Goal: Task Accomplishment & Management: Manage account settings

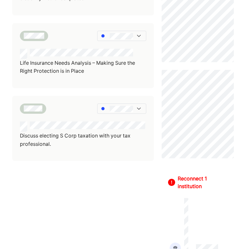
scroll to position [230, 0]
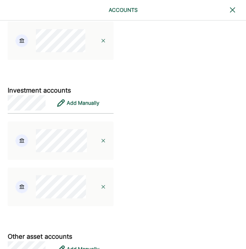
scroll to position [1224, 0]
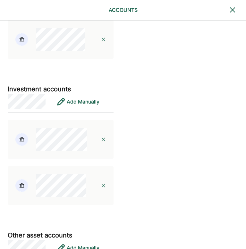
click at [101, 142] on img at bounding box center [103, 139] width 5 height 5
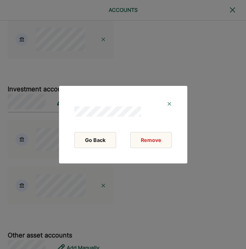
click at [150, 145] on button "Remove" at bounding box center [151, 140] width 42 height 16
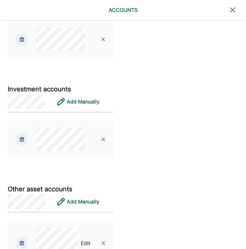
click at [101, 142] on img at bounding box center [103, 139] width 5 height 5
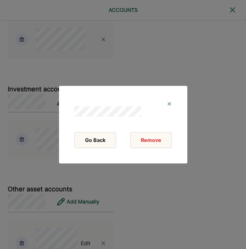
click at [154, 143] on button "Remove" at bounding box center [151, 140] width 42 height 16
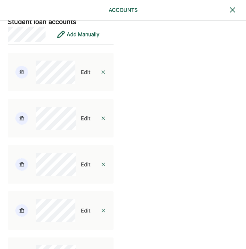
scroll to position [1544, 0]
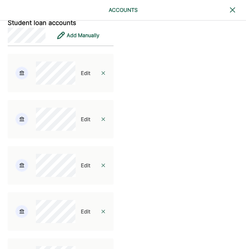
click at [81, 77] on div "Edit" at bounding box center [86, 73] width 10 height 8
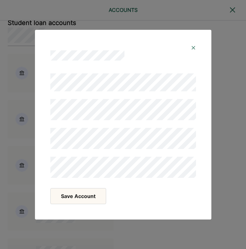
click at [97, 200] on button "Save Account" at bounding box center [78, 196] width 56 height 16
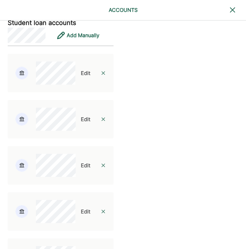
click at [81, 123] on div "Edit" at bounding box center [86, 120] width 10 height 8
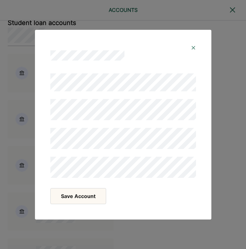
click at [81, 201] on button "Save Account" at bounding box center [78, 196] width 56 height 16
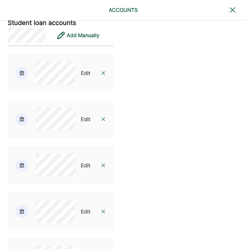
click at [81, 169] on div "Edit" at bounding box center [86, 166] width 10 height 8
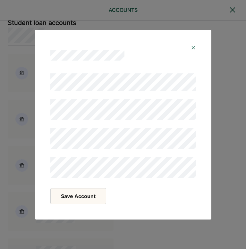
click at [83, 196] on button "Save Account" at bounding box center [78, 196] width 56 height 16
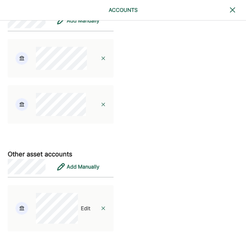
scroll to position [1301, 0]
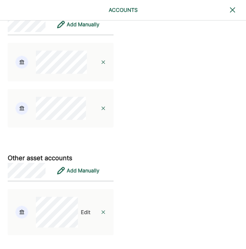
click at [81, 216] on div "Edit" at bounding box center [86, 213] width 10 height 8
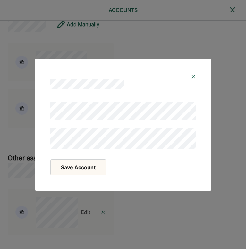
click at [86, 170] on button "Save Account" at bounding box center [78, 168] width 56 height 16
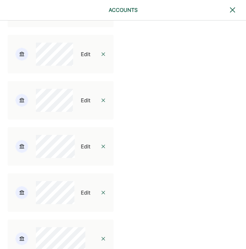
scroll to position [1024, 0]
click at [82, 58] on div "Edit" at bounding box center [86, 54] width 10 height 8
select select "********"
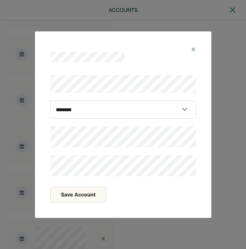
click at [93, 200] on button "Save Account" at bounding box center [78, 195] width 56 height 16
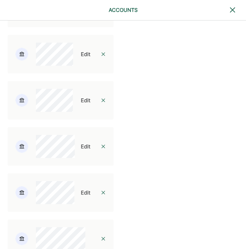
click at [81, 104] on div "Edit" at bounding box center [86, 101] width 10 height 8
select select "*********"
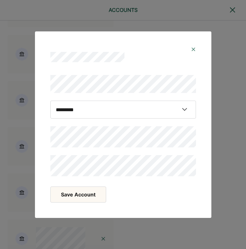
click at [92, 202] on button "Save Account" at bounding box center [78, 195] width 56 height 16
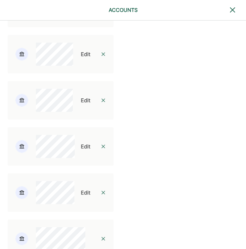
click at [81, 151] on div "Edit" at bounding box center [86, 147] width 10 height 8
select select "*********"
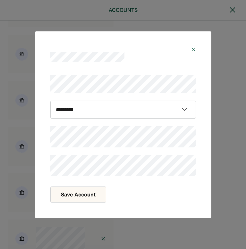
click at [91, 196] on button "Save Account" at bounding box center [78, 195] width 56 height 16
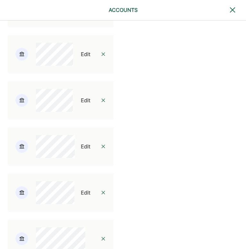
click at [81, 197] on div "Edit" at bounding box center [86, 193] width 10 height 8
select select "**********"
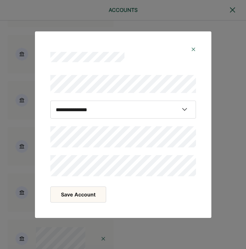
click at [79, 199] on button "Save Account" at bounding box center [78, 195] width 56 height 16
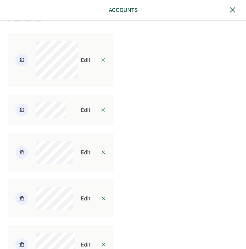
scroll to position [926, 0]
click at [81, 64] on div "Edit" at bounding box center [86, 60] width 10 height 8
select select "**********"
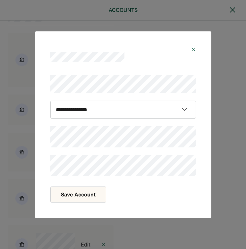
click at [196, 50] on img at bounding box center [193, 49] width 5 height 5
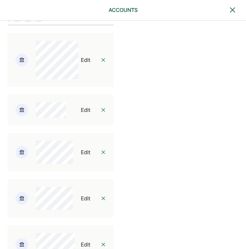
click at [81, 114] on div "Edit" at bounding box center [86, 110] width 10 height 8
select select "**********"
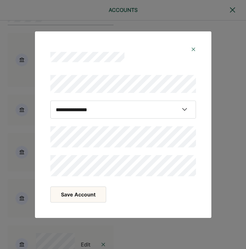
click at [84, 198] on button "Save Account" at bounding box center [78, 195] width 56 height 16
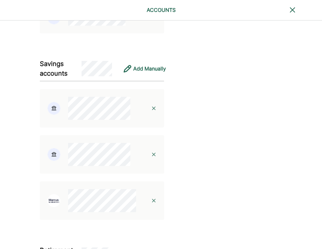
scroll to position [578, 0]
